Goal: Task Accomplishment & Management: Manage account settings

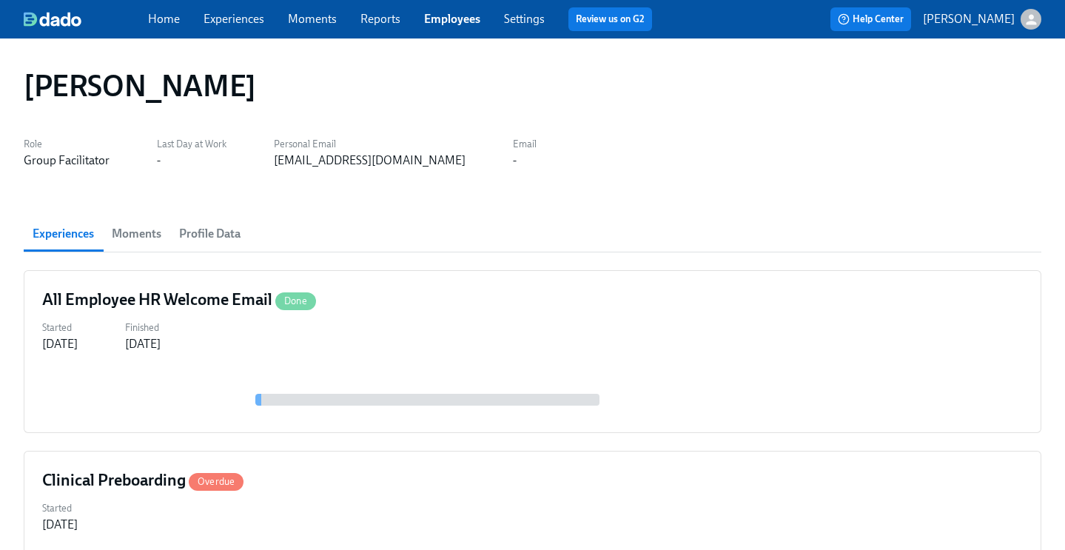
click at [445, 26] on link "Employees" at bounding box center [452, 19] width 56 height 14
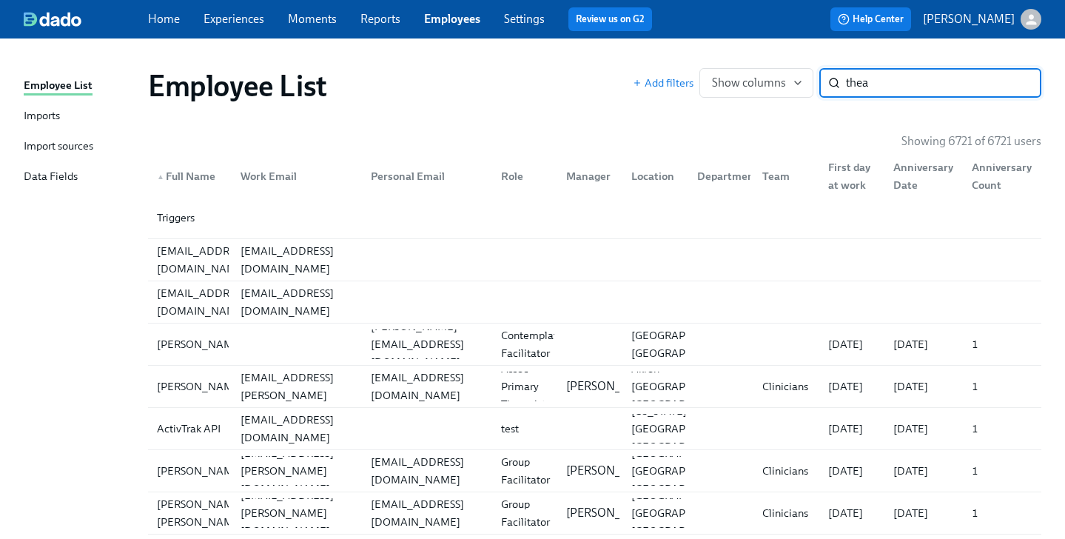
type input "thea"
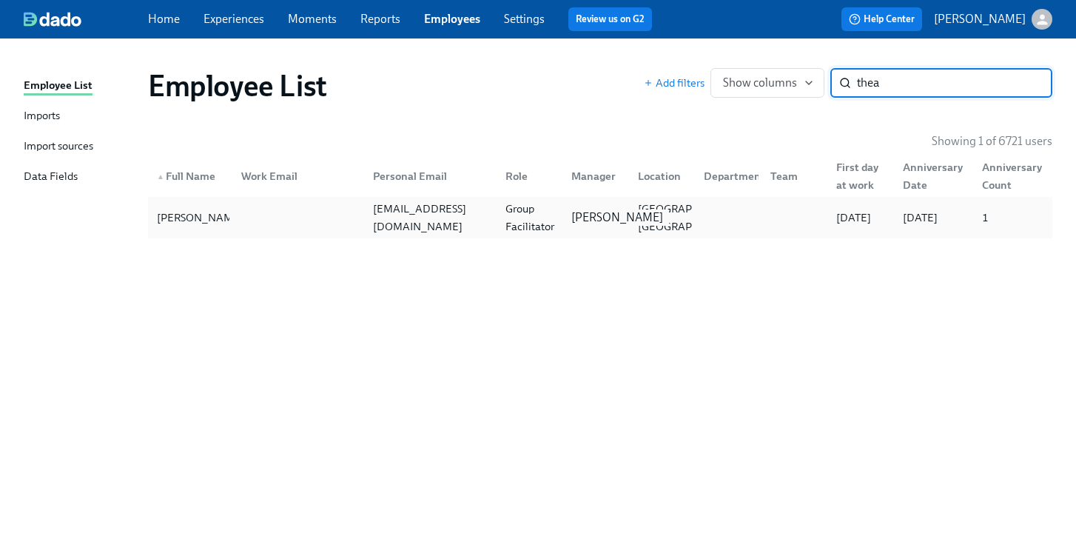
click at [593, 209] on p "[PERSON_NAME]" at bounding box center [617, 217] width 92 height 16
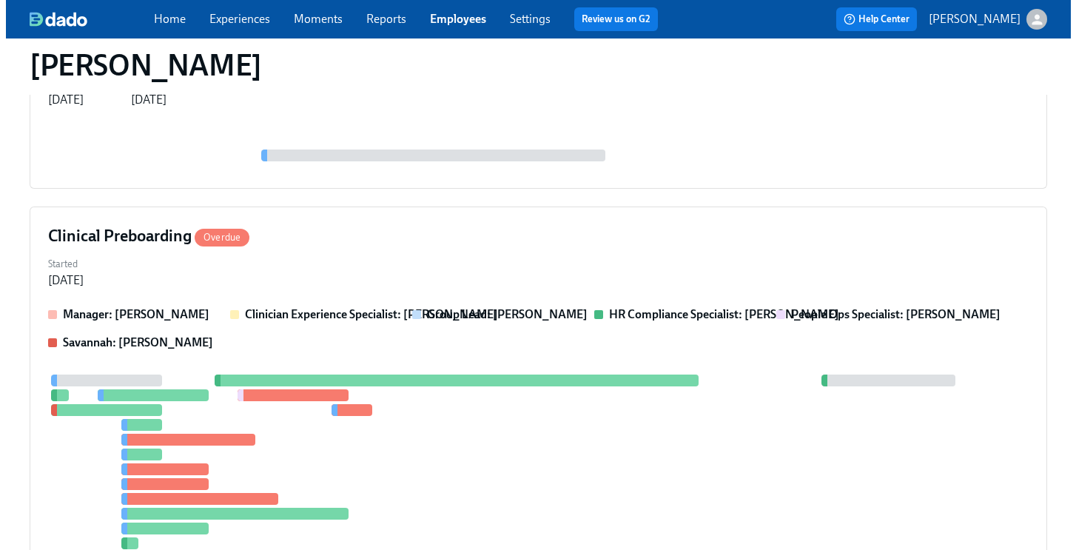
scroll to position [270, 0]
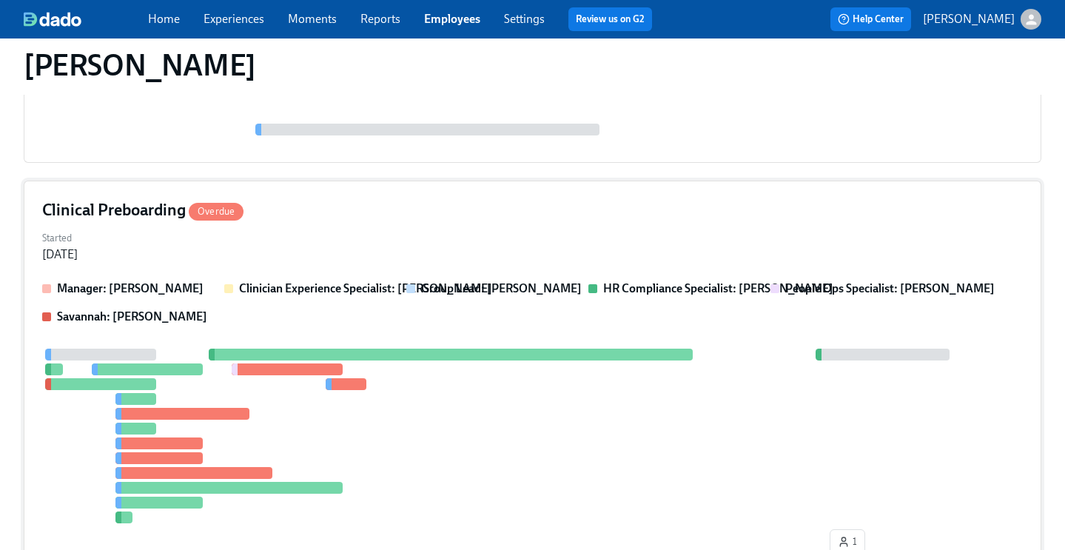
click at [558, 243] on div "Started [DATE]" at bounding box center [532, 245] width 981 height 36
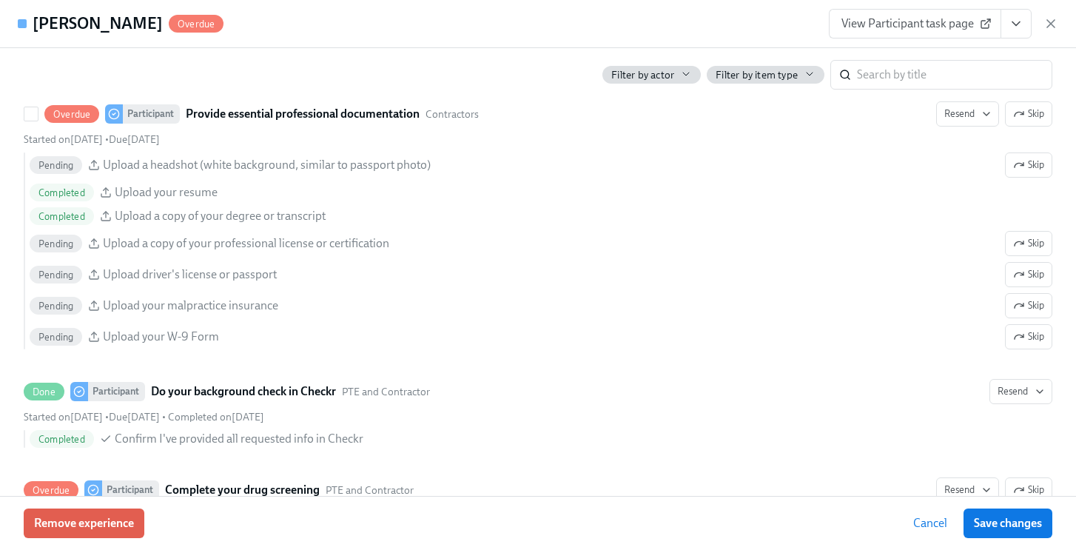
scroll to position [1539, 0]
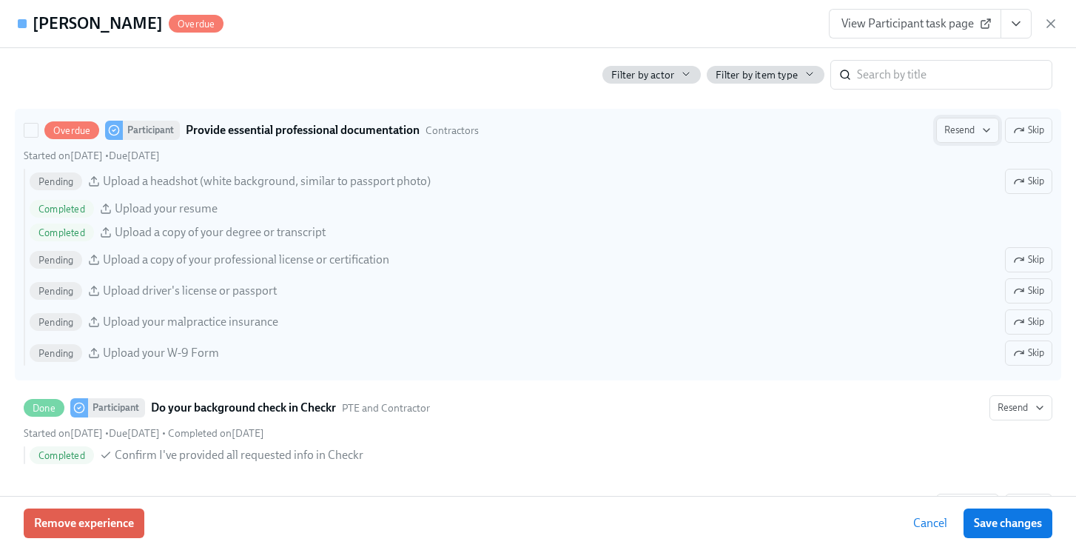
click at [981, 131] on icon "button" at bounding box center [987, 130] width 12 height 12
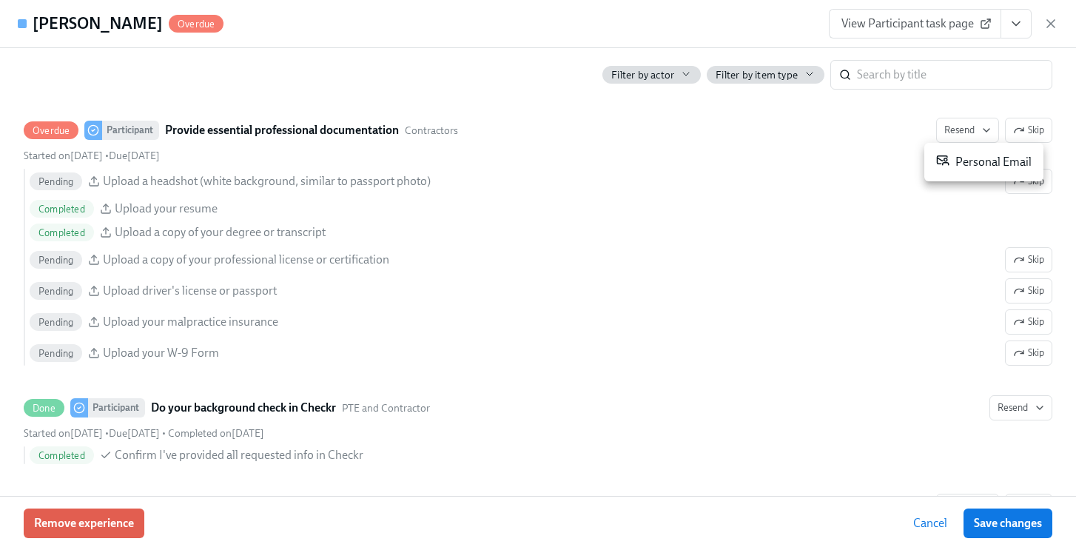
click at [970, 160] on div "Personal Email" at bounding box center [983, 162] width 95 height 18
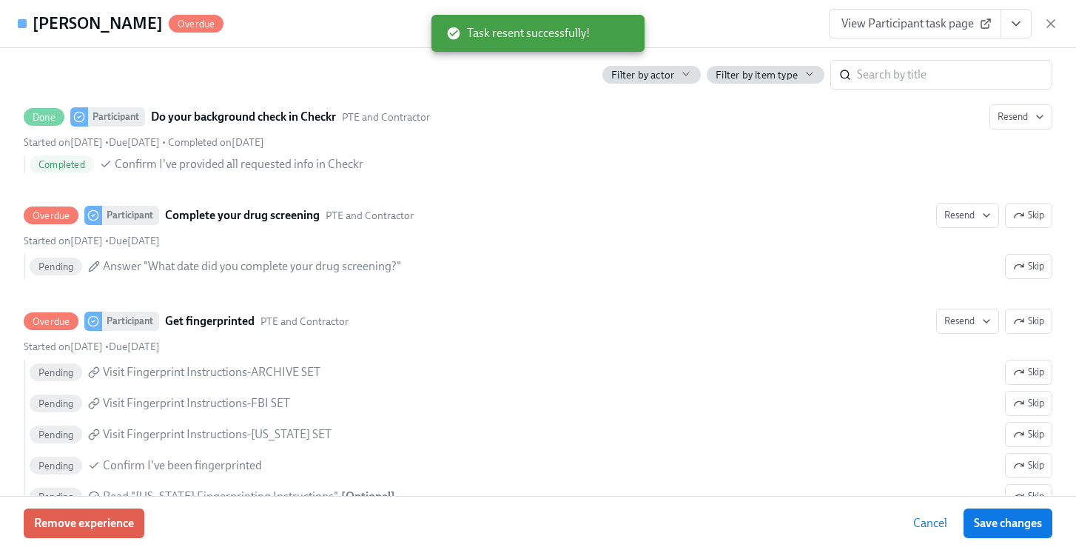
scroll to position [1836, 0]
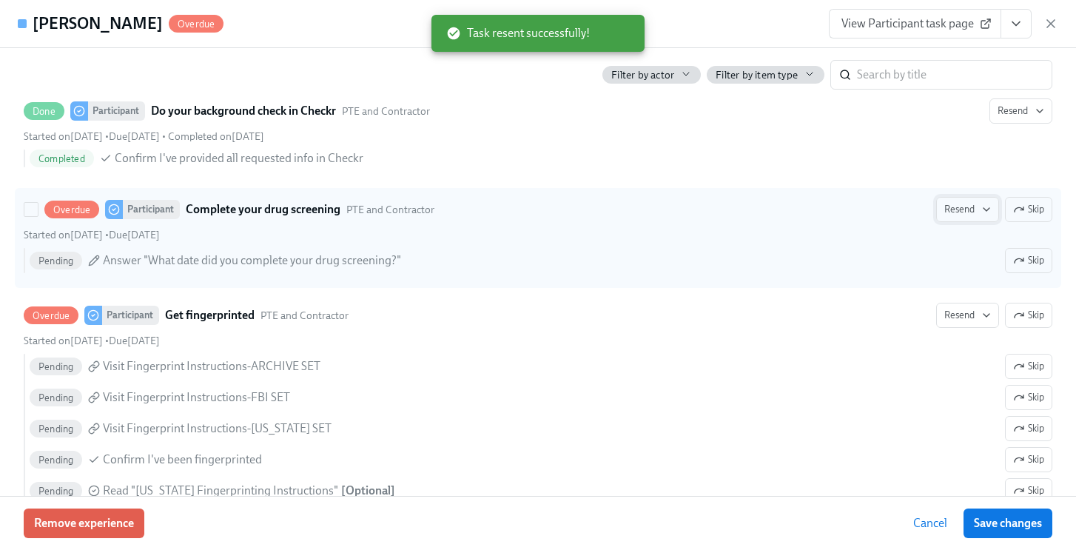
click at [947, 209] on span "Resend" at bounding box center [967, 209] width 47 height 15
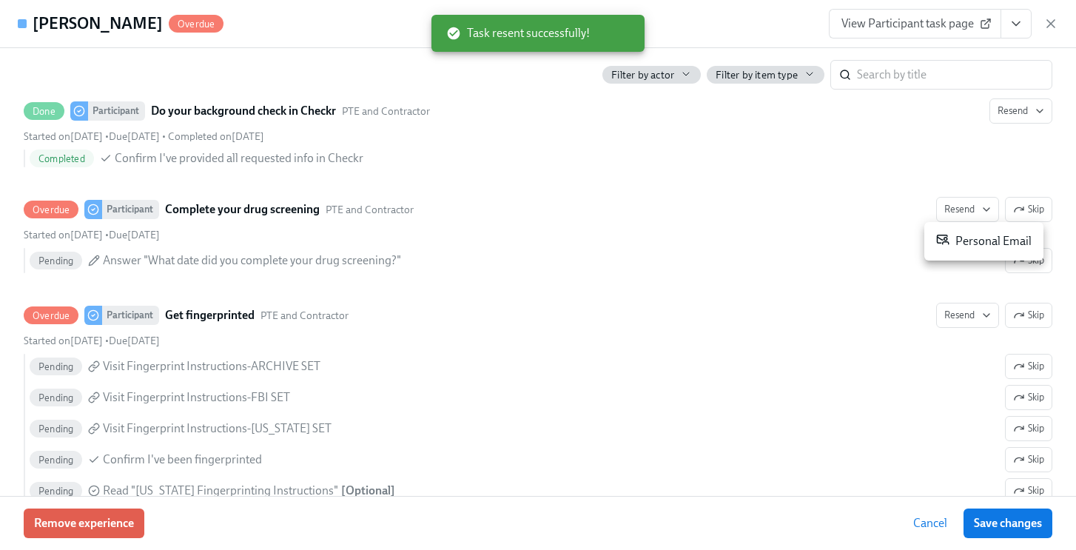
click at [967, 238] on div "Personal Email" at bounding box center [983, 241] width 95 height 18
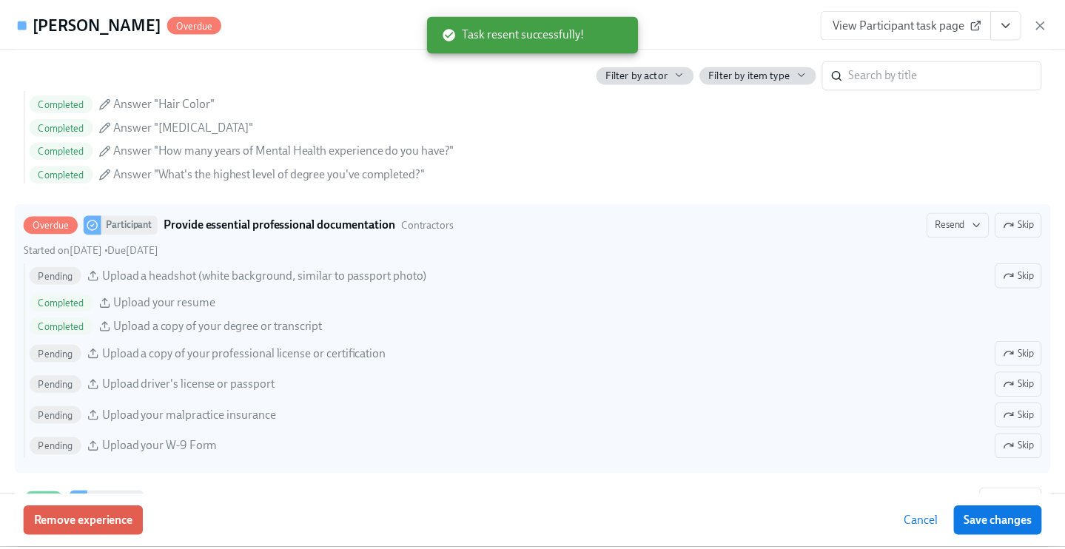
scroll to position [1462, 0]
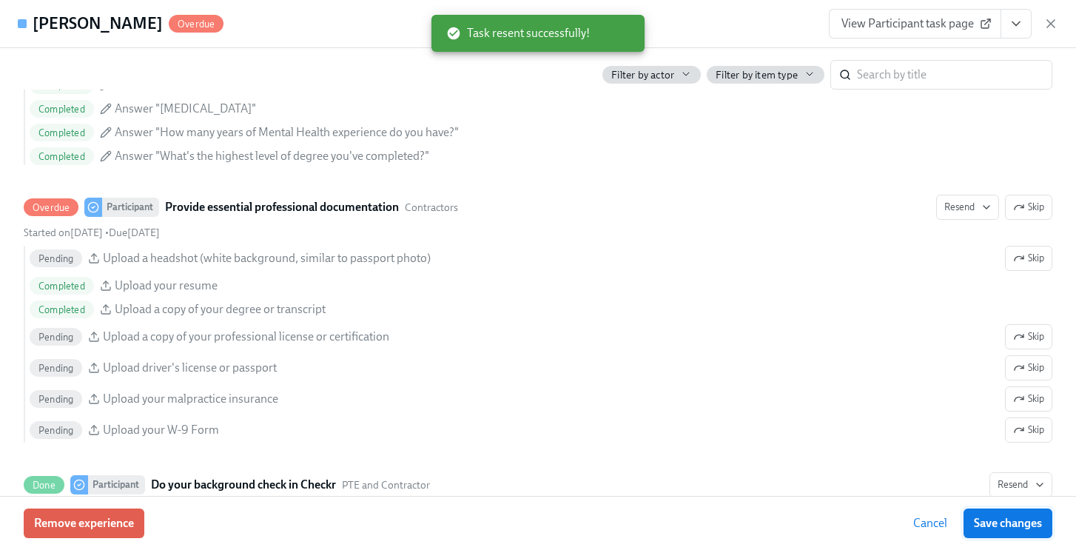
click at [1024, 512] on button "Save changes" at bounding box center [1008, 523] width 89 height 30
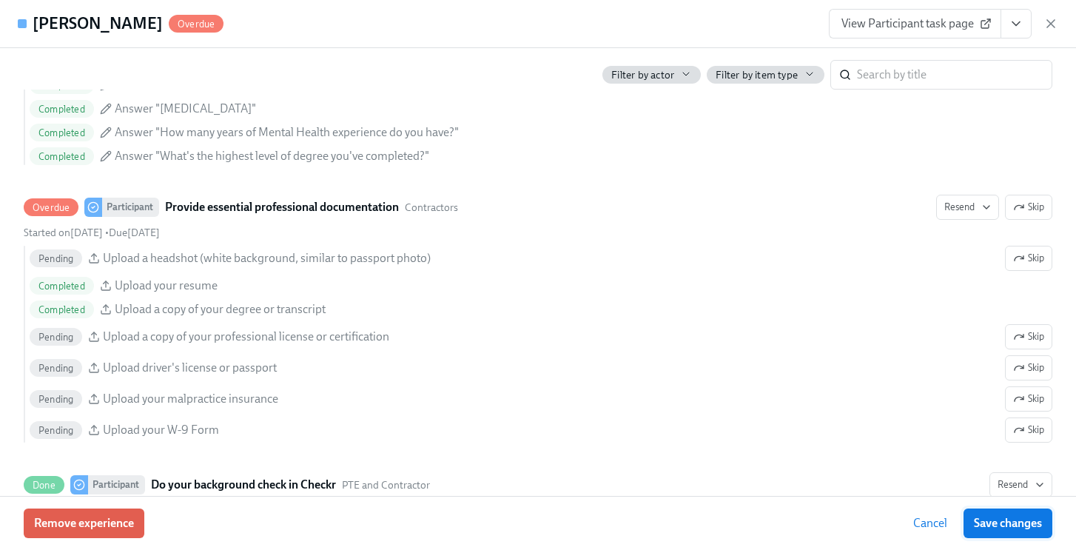
click at [997, 516] on span "Save changes" at bounding box center [1008, 523] width 68 height 15
click at [1054, 26] on icon "button" at bounding box center [1050, 23] width 7 height 7
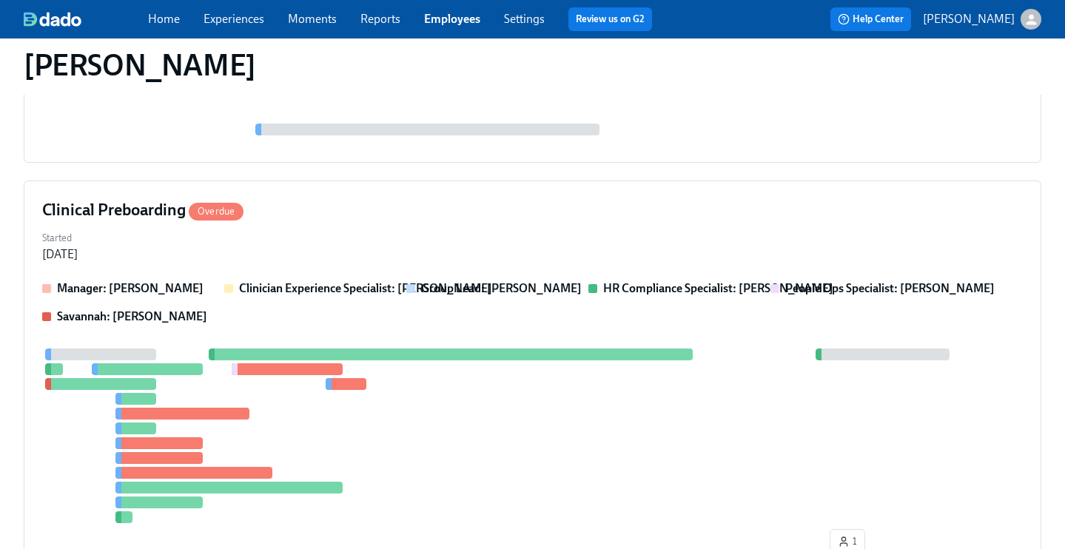
click at [448, 26] on link "Employees" at bounding box center [452, 19] width 56 height 14
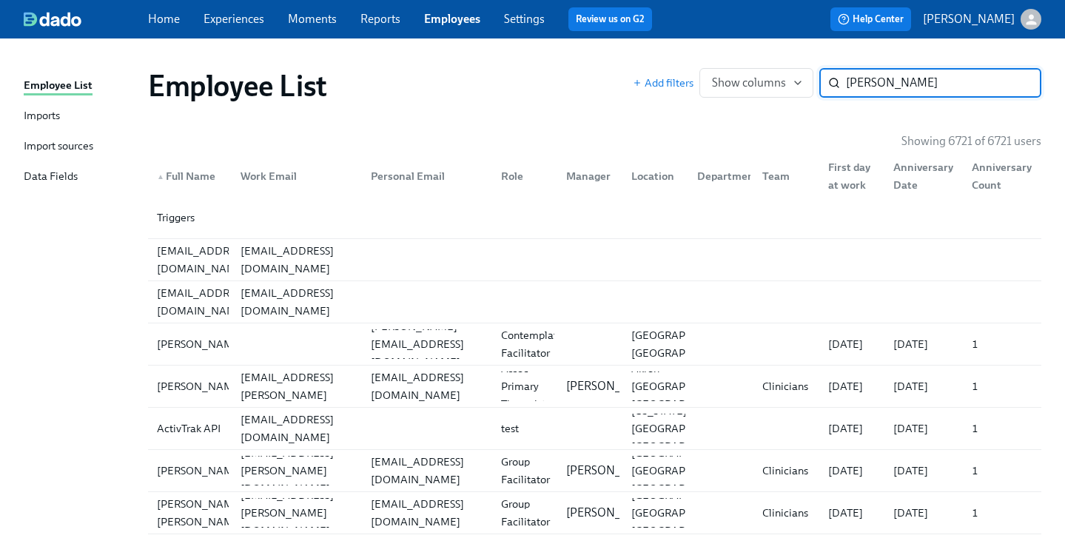
type input "[PERSON_NAME]"
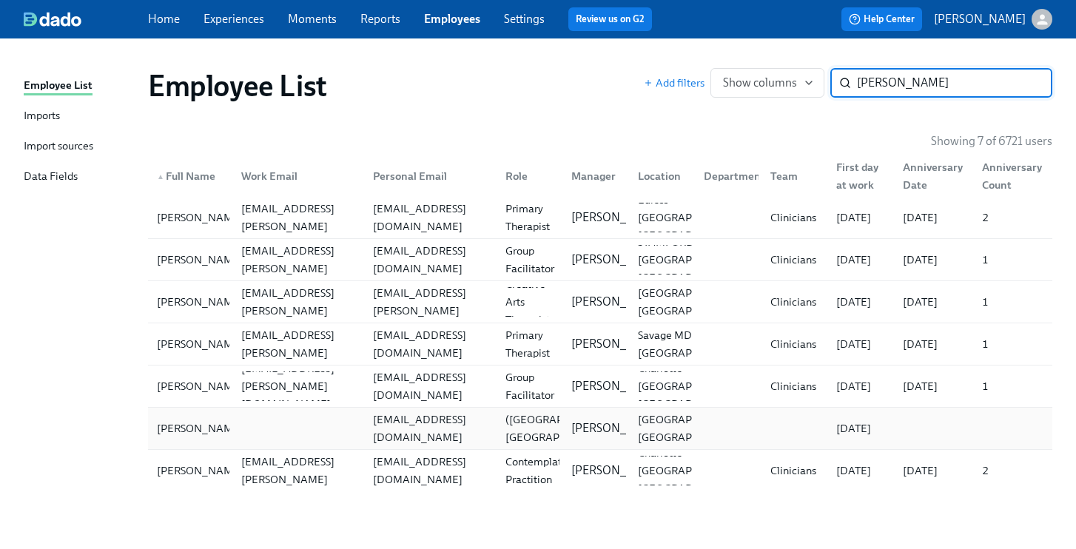
click at [434, 430] on div "[EMAIL_ADDRESS][DOMAIN_NAME]" at bounding box center [430, 429] width 126 height 36
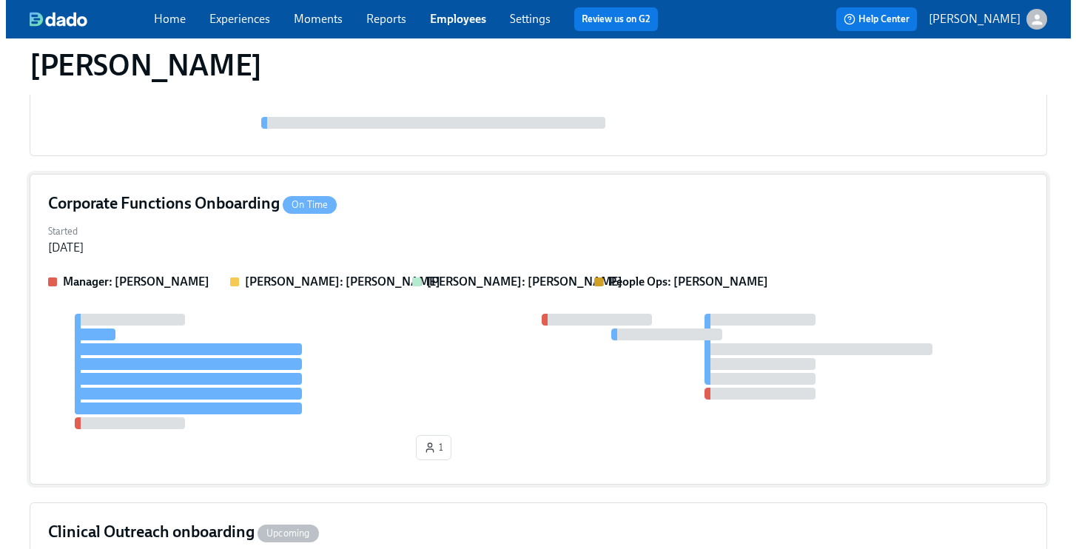
scroll to position [280, 0]
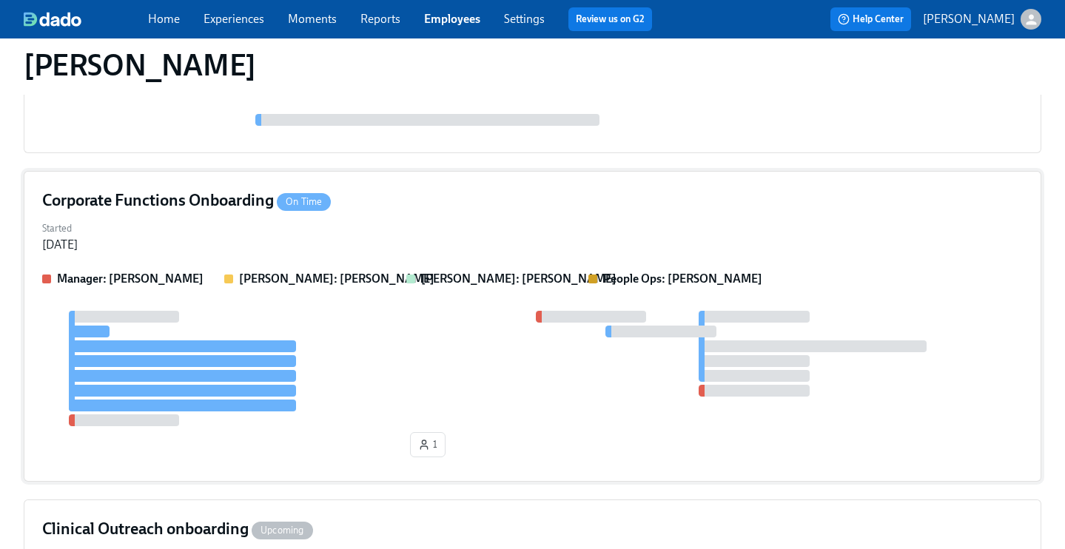
click at [578, 250] on div "Started [DATE]" at bounding box center [532, 236] width 981 height 36
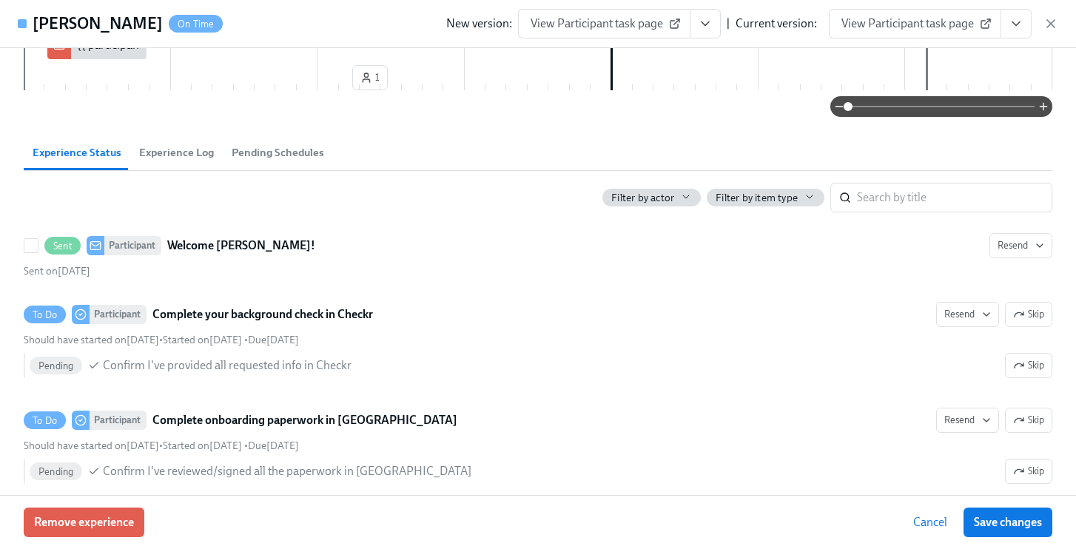
scroll to position [424, 0]
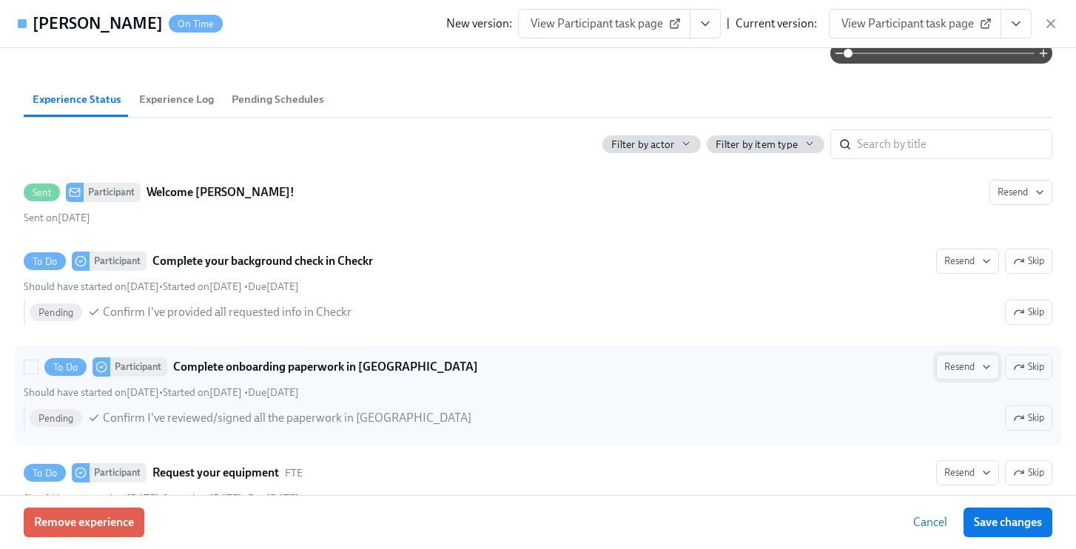
click at [964, 369] on span "Resend" at bounding box center [967, 367] width 47 height 15
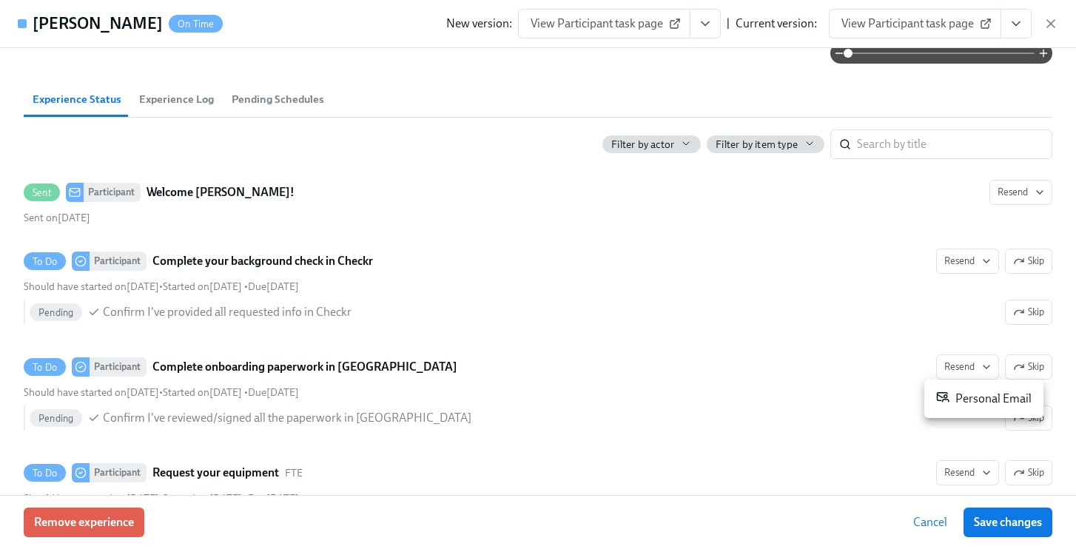
click at [964, 398] on div "Personal Email" at bounding box center [983, 399] width 95 height 18
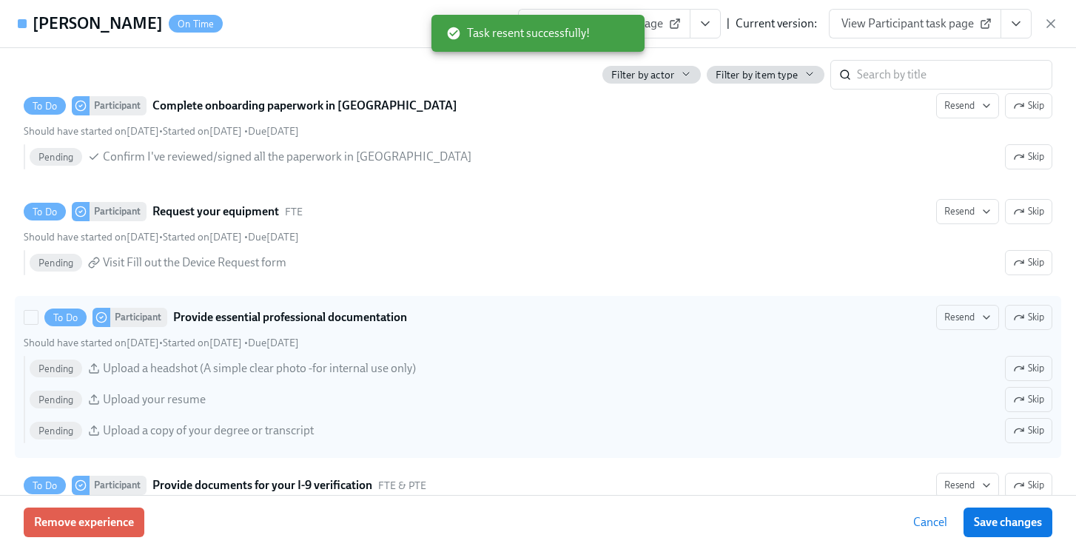
scroll to position [692, 0]
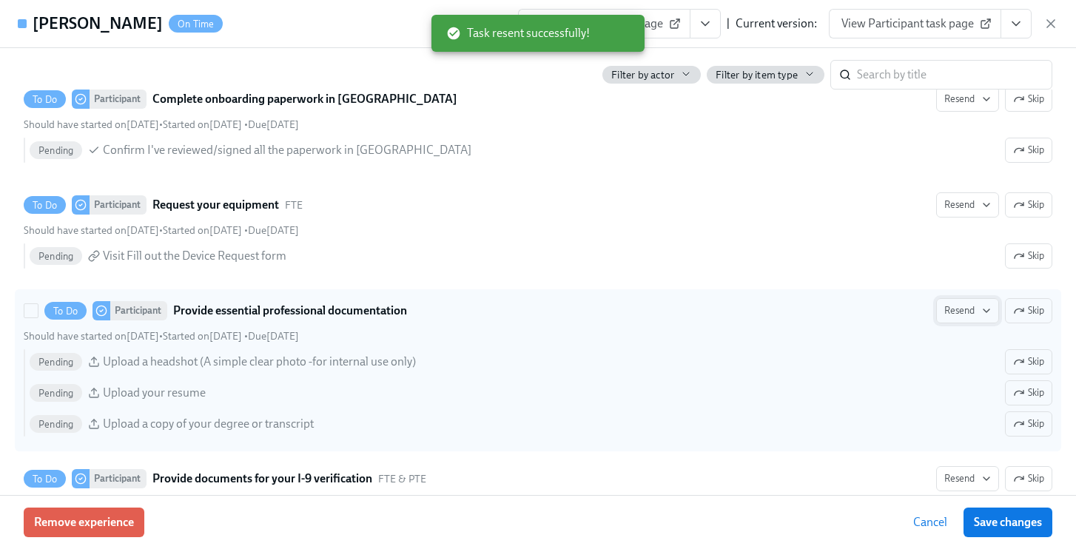
click at [958, 309] on span "Resend" at bounding box center [967, 310] width 47 height 15
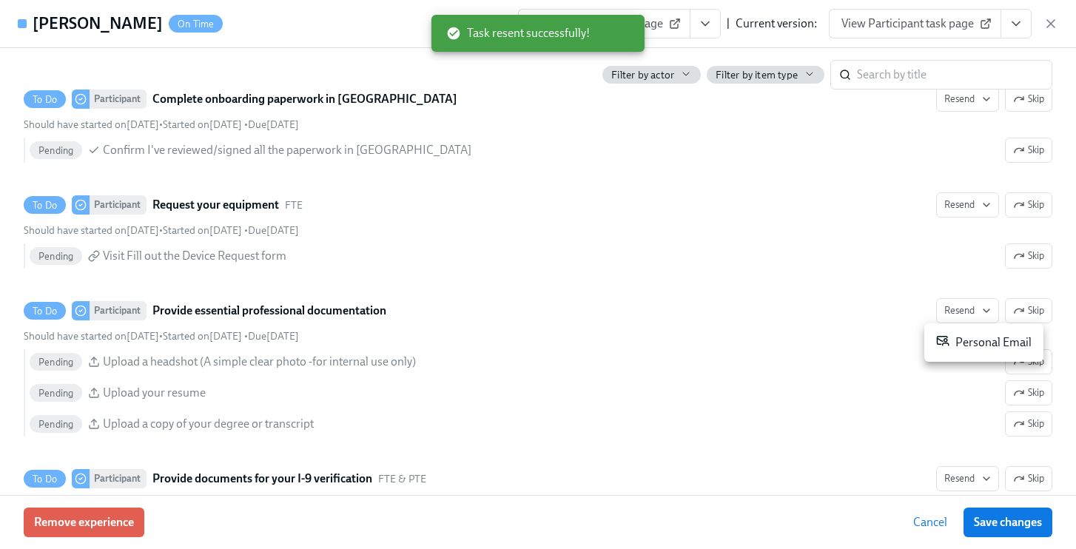
click at [958, 344] on div "Personal Email" at bounding box center [983, 343] width 95 height 18
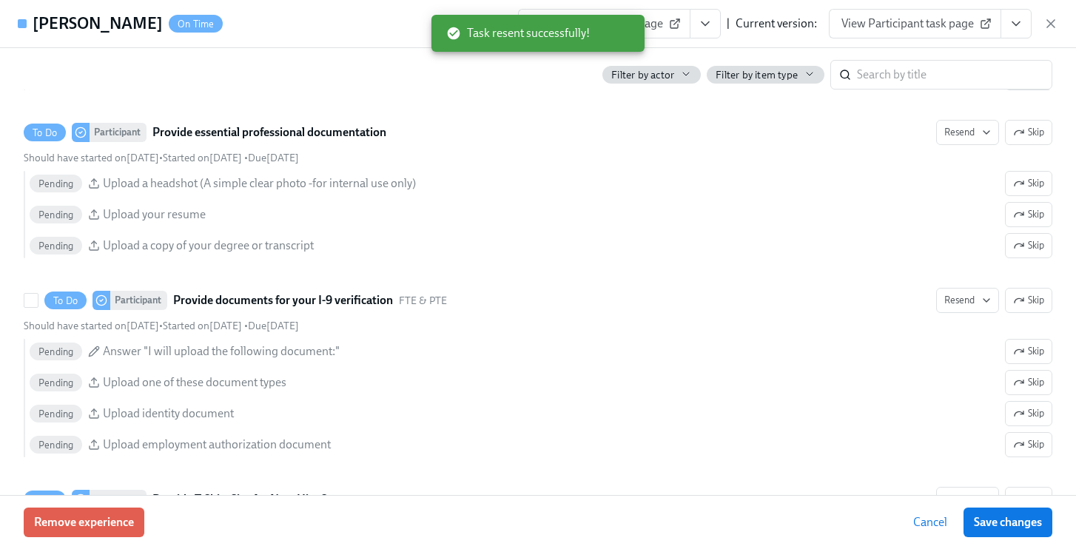
scroll to position [879, 0]
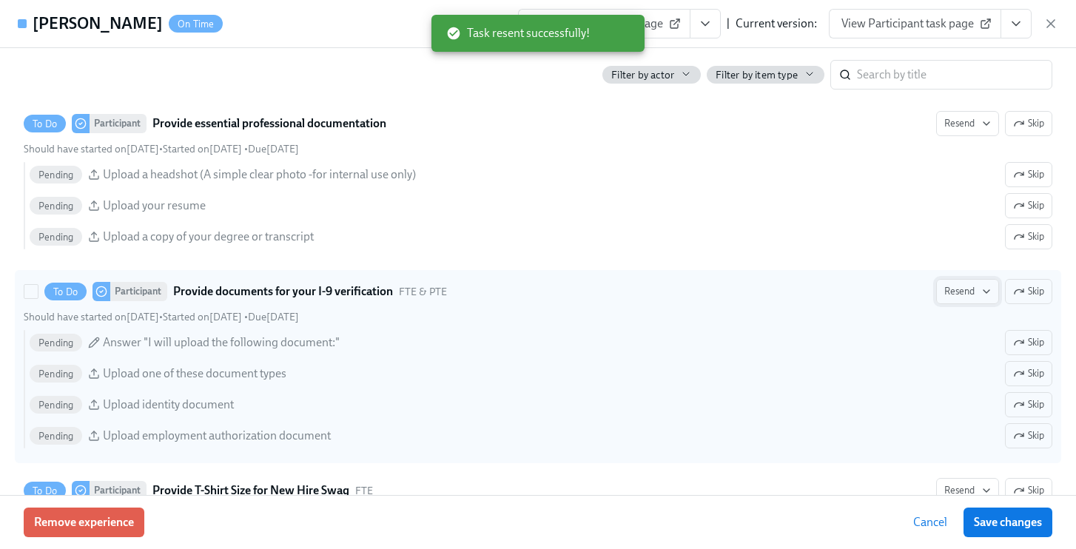
click at [953, 294] on span "Resend" at bounding box center [967, 291] width 47 height 15
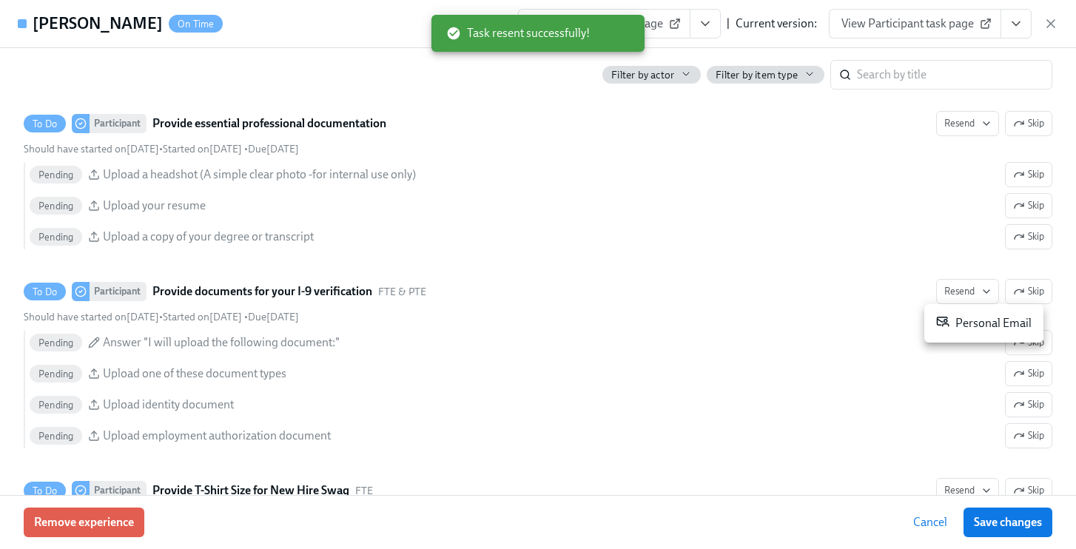
click at [953, 318] on div "Personal Email" at bounding box center [983, 324] width 95 height 18
click at [1009, 518] on span "Save changes" at bounding box center [1008, 522] width 68 height 15
